Goal: Information Seeking & Learning: Learn about a topic

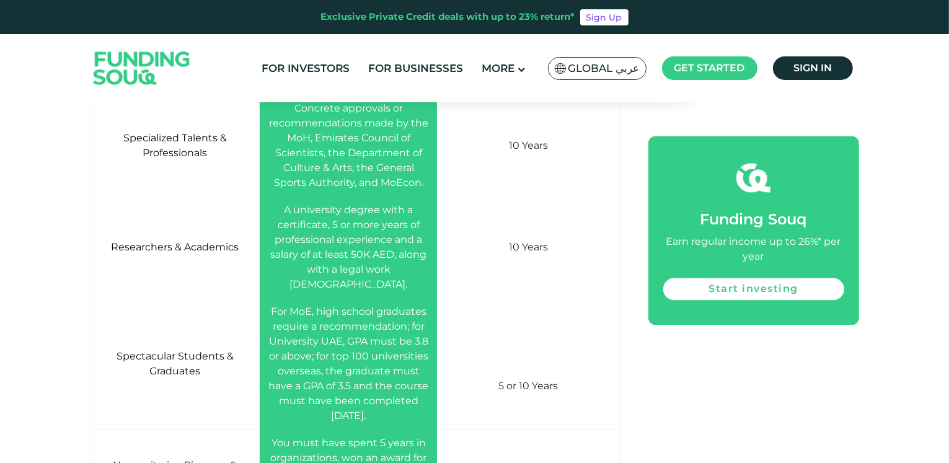
scroll to position [2429, 0]
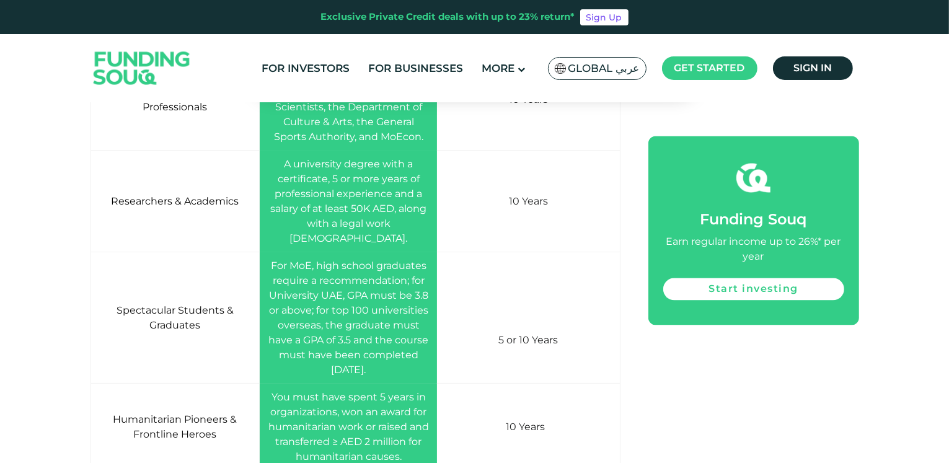
click at [364, 260] on span "For MoE, high school graduates require a recommendation; for University UAE, GP…" at bounding box center [348, 318] width 160 height 116
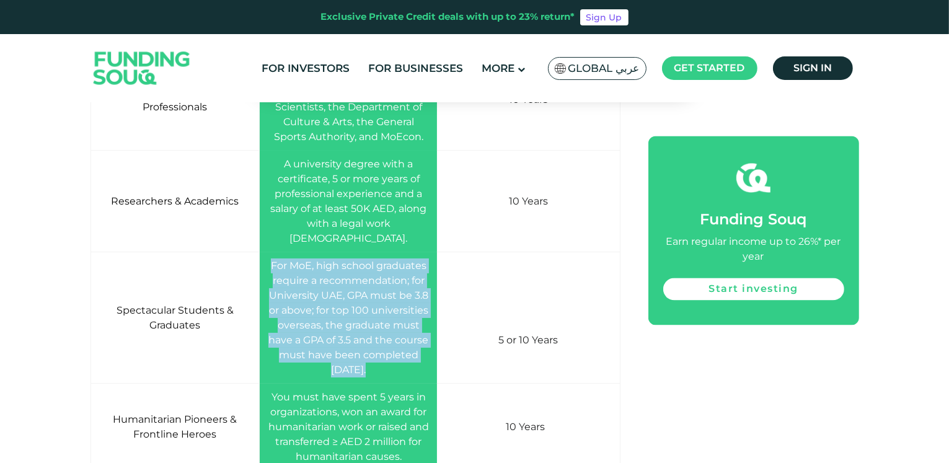
click at [364, 260] on span "For MoE, high school graduates require a recommendation; for University UAE, GP…" at bounding box center [348, 318] width 160 height 116
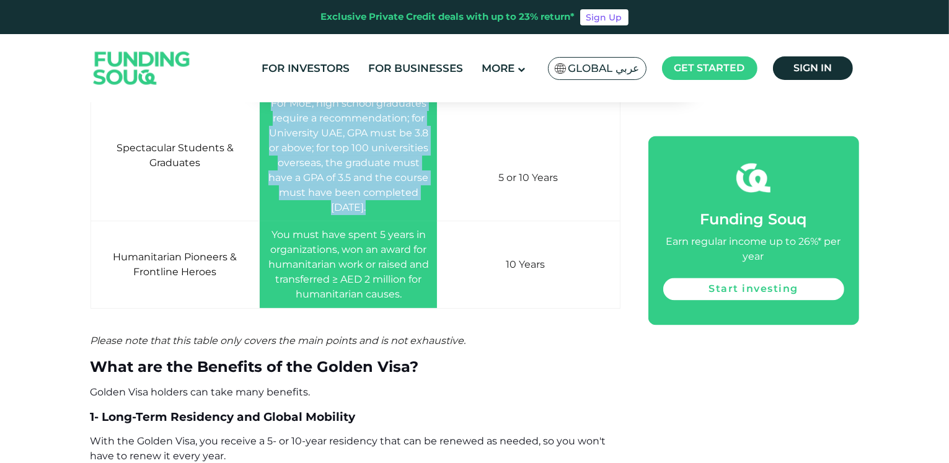
scroll to position [2590, 0]
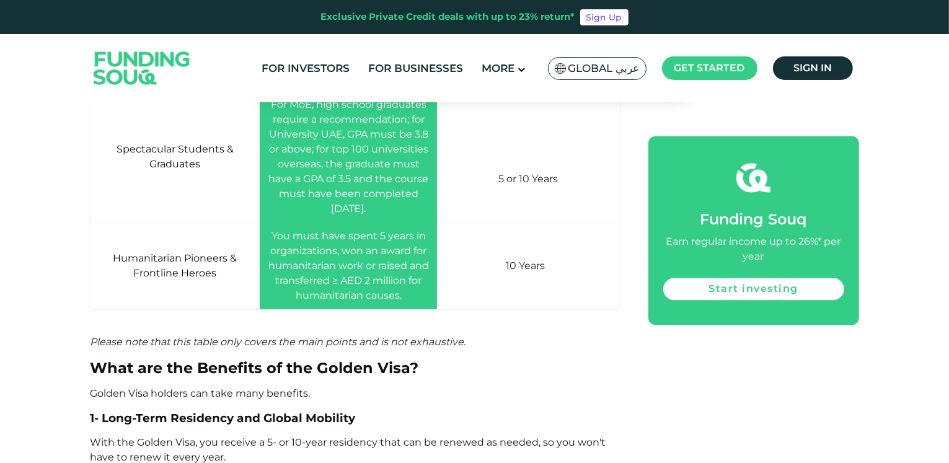
click at [344, 222] on td "You must have spent 5 years in organizations, won an award for humanitarian wor…" at bounding box center [349, 265] width 178 height 87
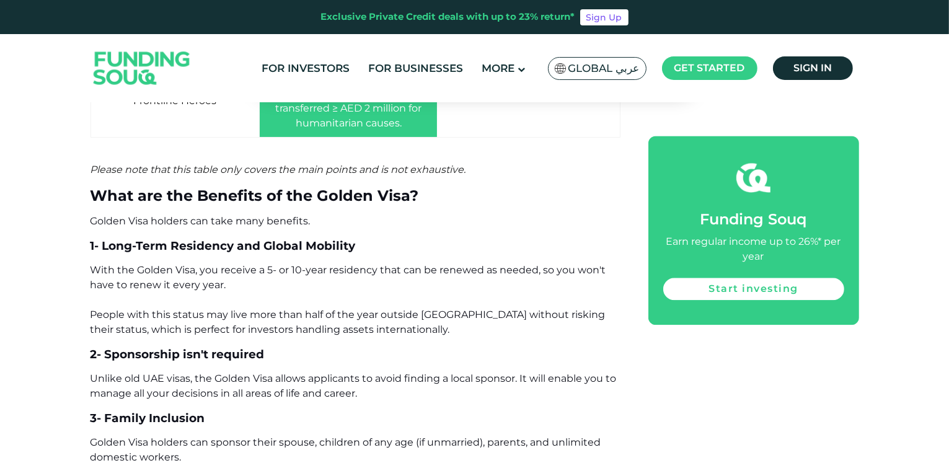
scroll to position [2764, 0]
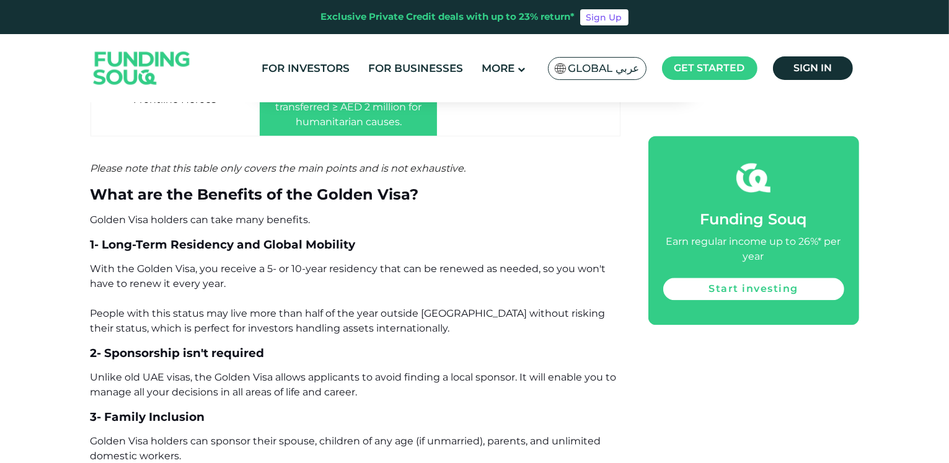
click at [344, 237] on span "1- Long-Term Residency and Global Mobility" at bounding box center [222, 244] width 265 height 14
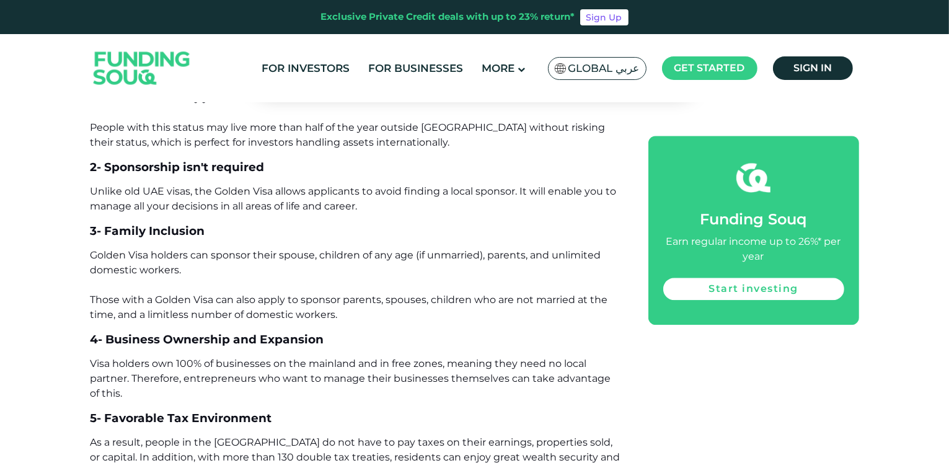
scroll to position [2949, 0]
click at [273, 186] on span "Unlike old UAE visas, the Golden Visa allows applicants to avoid finding a loca…" at bounding box center [353, 199] width 526 height 27
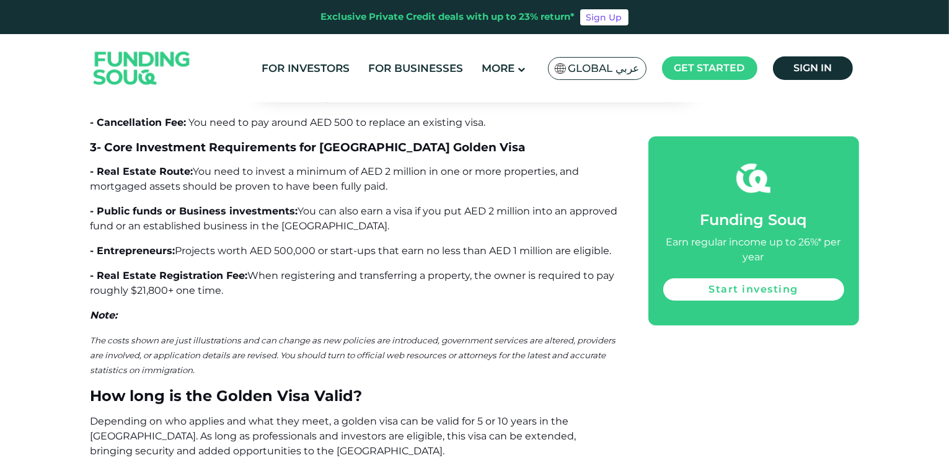
scroll to position [4643, 0]
